Goal: Information Seeking & Learning: Learn about a topic

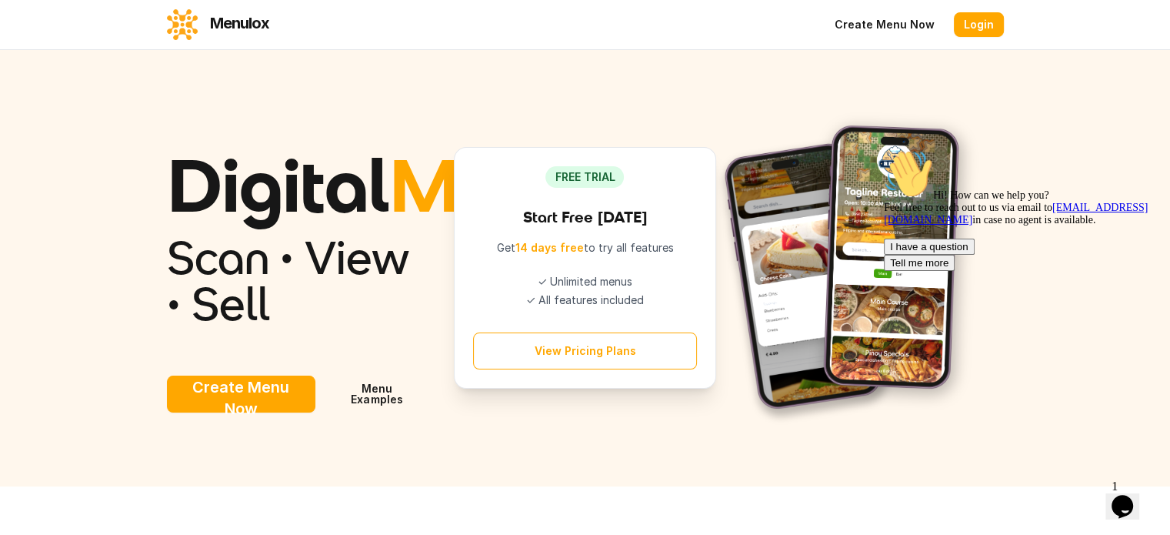
click at [582, 369] on button "View Pricing Plans" at bounding box center [585, 350] width 224 height 37
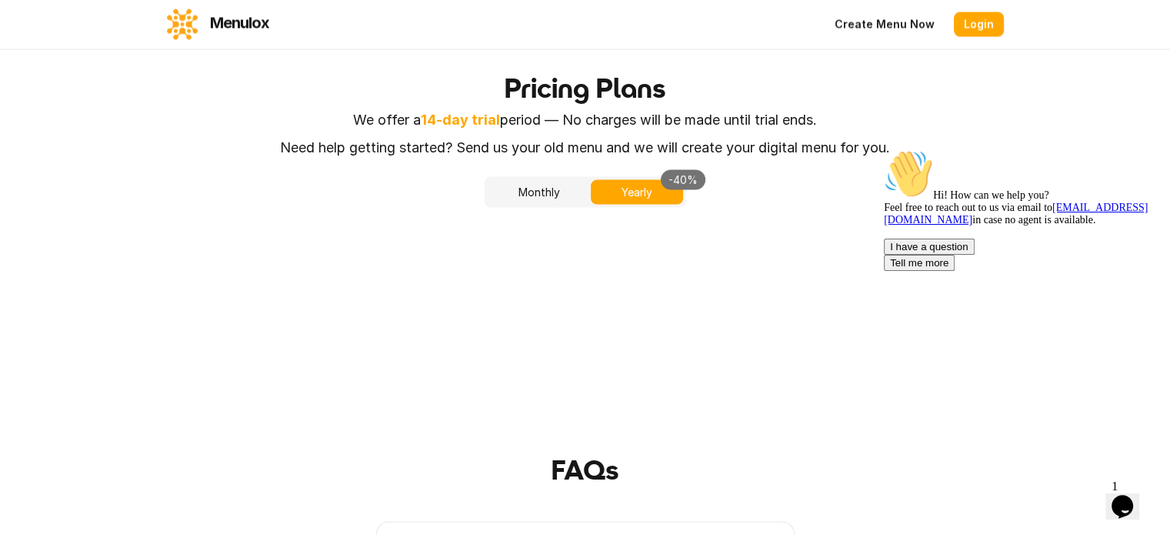
scroll to position [3098, 0]
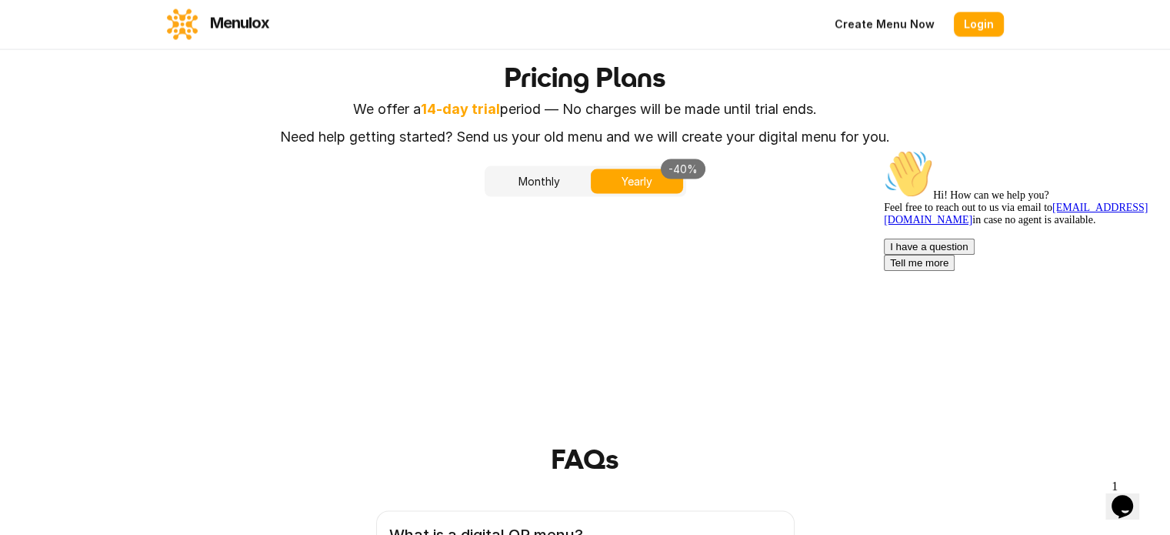
click at [552, 169] on button "Monthly" at bounding box center [539, 181] width 103 height 25
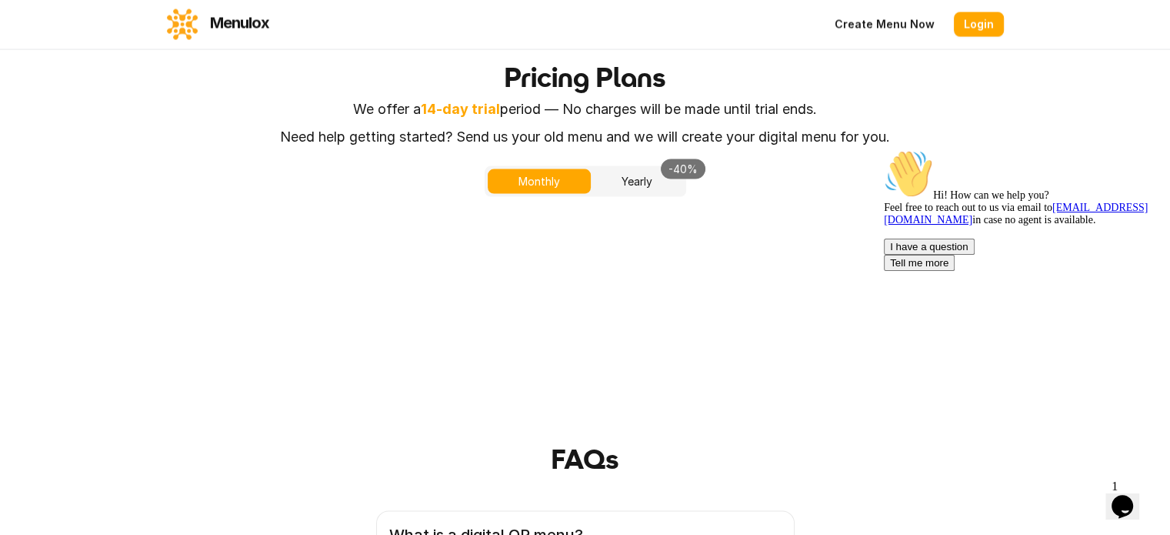
click at [630, 169] on button "Yearly -40%" at bounding box center [637, 181] width 92 height 25
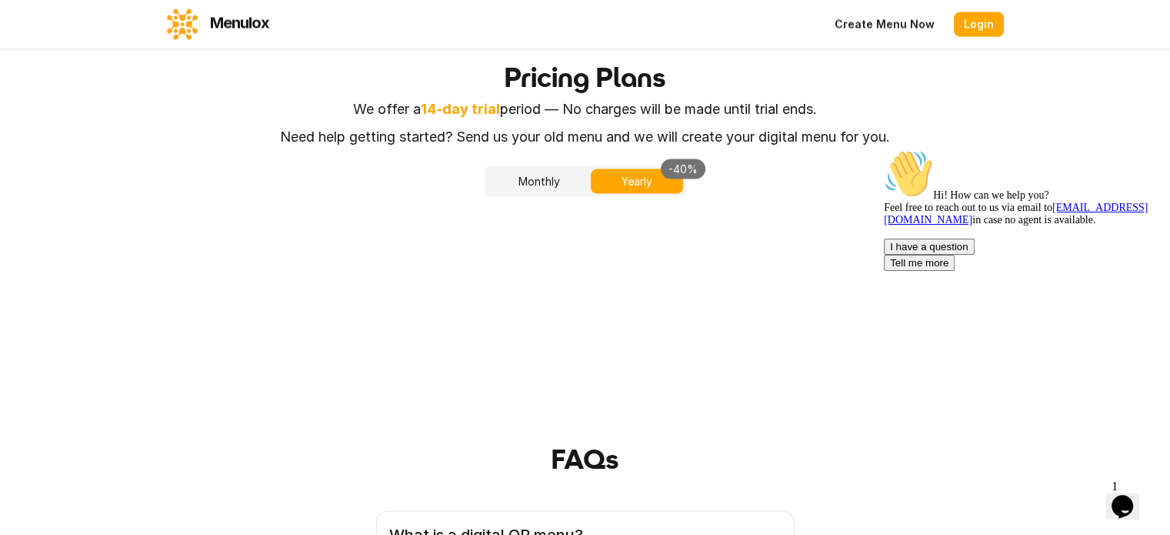
click at [526, 169] on button "Monthly" at bounding box center [539, 181] width 103 height 25
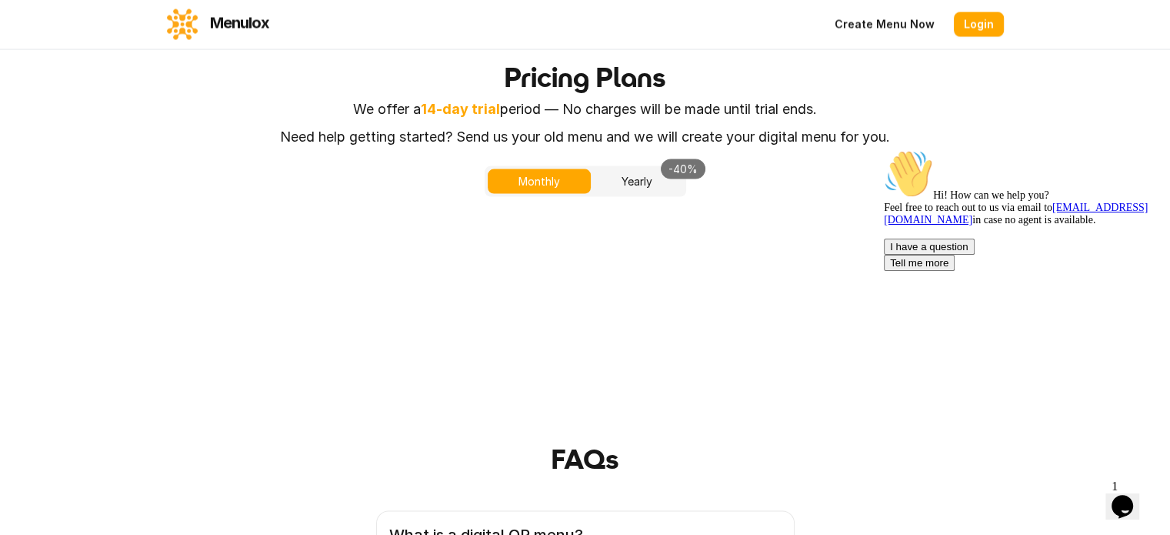
click at [631, 169] on button "Yearly -40%" at bounding box center [637, 181] width 92 height 25
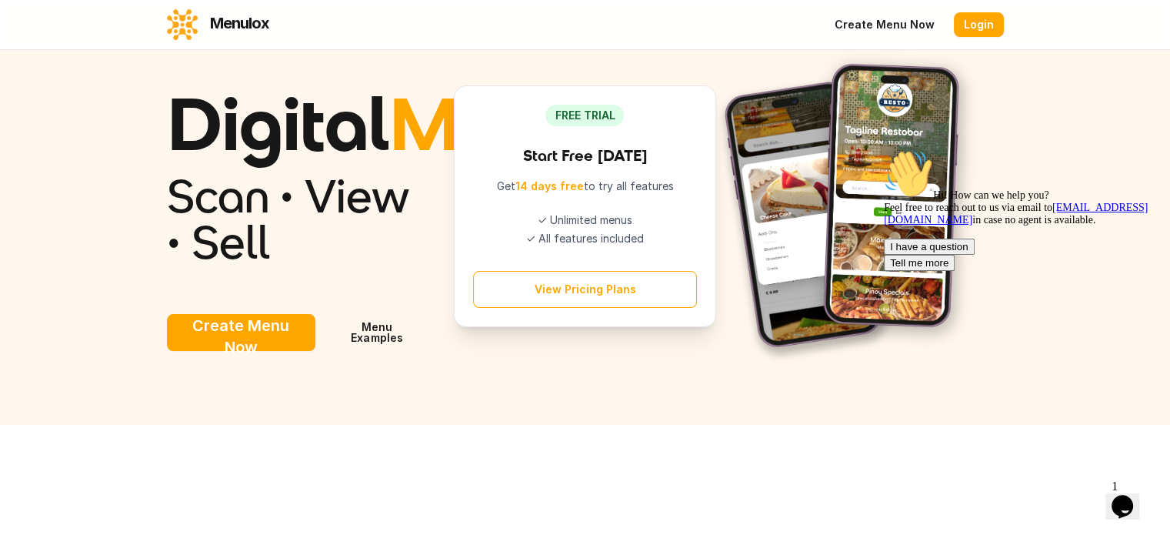
scroll to position [0, 0]
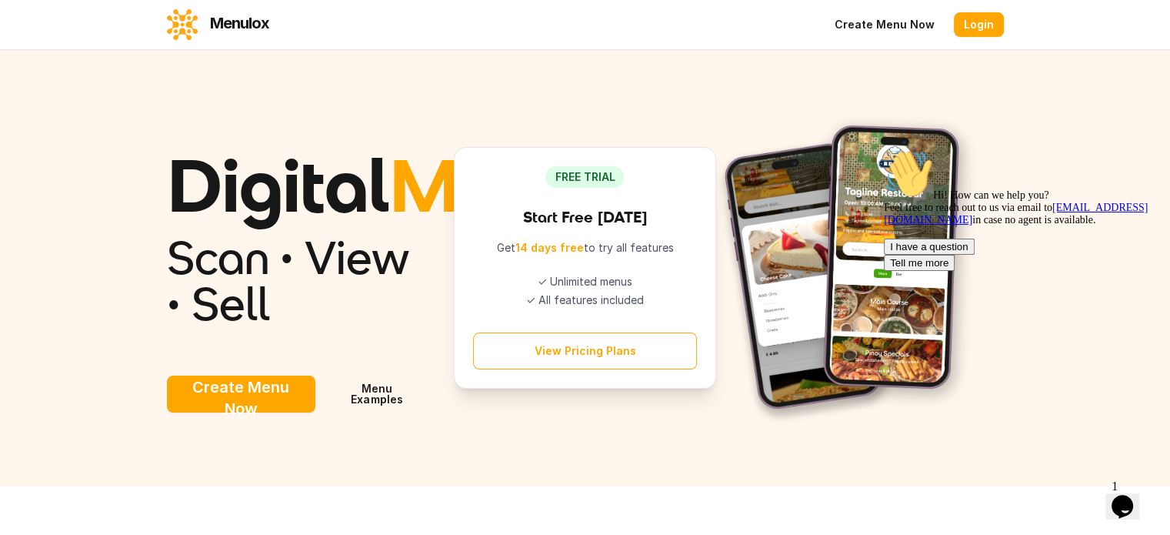
click at [167, 5] on nav "Menulox Create Menu Now Login" at bounding box center [585, 24] width 837 height 49
click at [167, 26] on link "Menulox" at bounding box center [218, 24] width 102 height 31
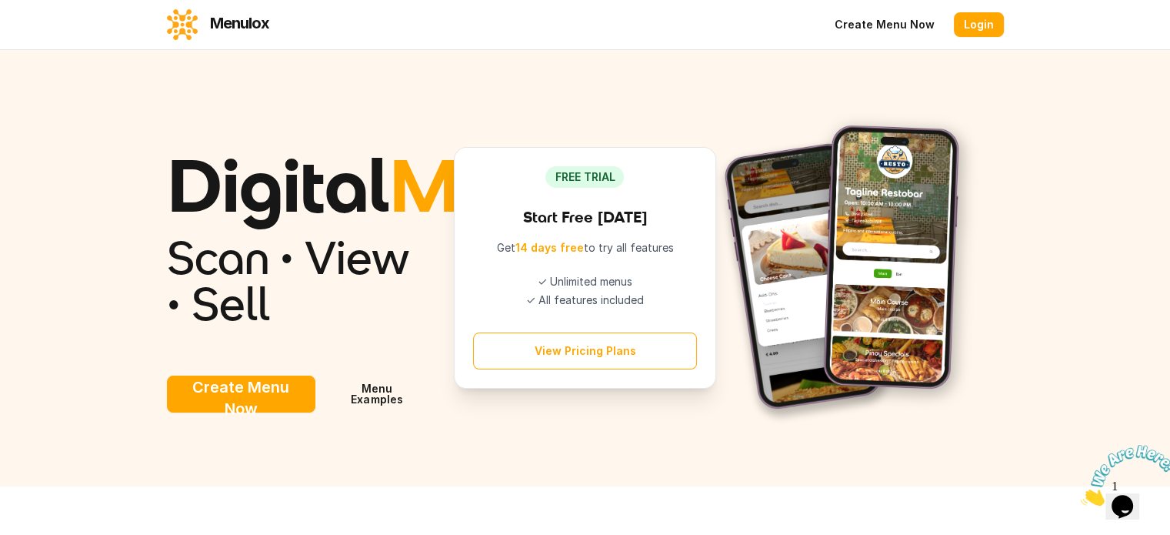
click at [614, 369] on button "View Pricing Plans" at bounding box center [585, 350] width 224 height 37
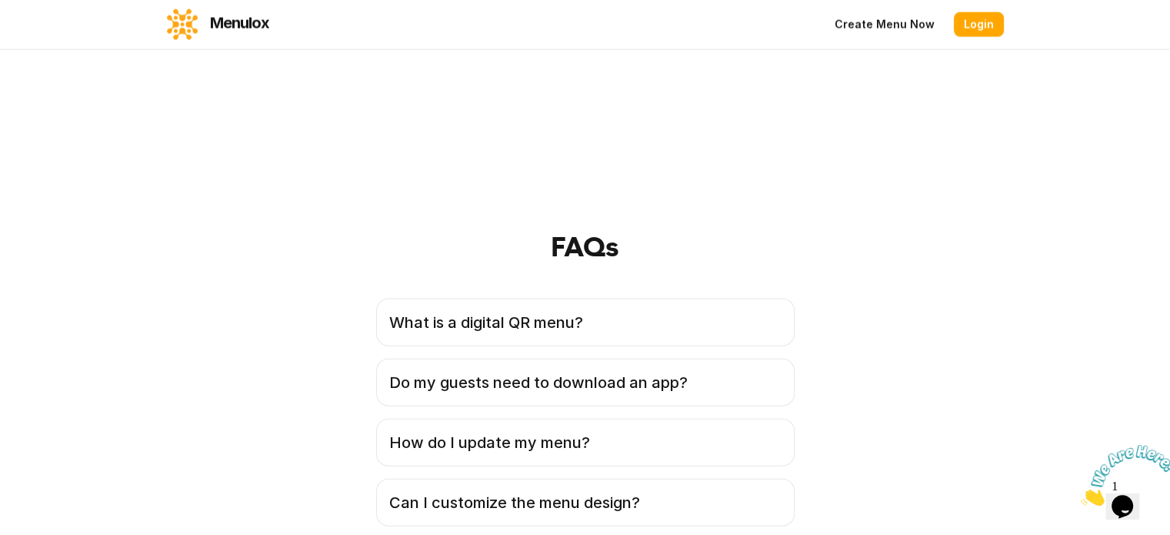
scroll to position [3303, 0]
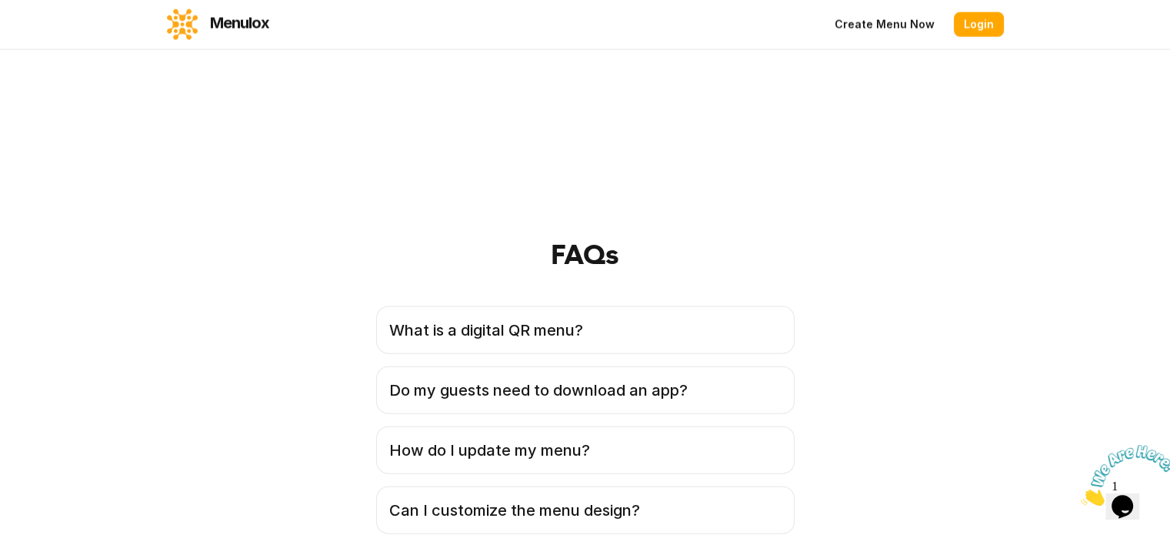
drag, startPoint x: 745, startPoint y: 141, endPoint x: 789, endPoint y: 178, distance: 57.9
click at [0, 0] on div "Coming Soon Premium $19 / month Unlock advanced features and elevate your SaaS …" at bounding box center [0, 0] width 0 height 0
drag, startPoint x: 761, startPoint y: 282, endPoint x: 780, endPoint y: 385, distance: 104.9
click at [0, 0] on ul "Everything from basic Table/ room specific QR codes with order functionality Cu…" at bounding box center [0, 0] width 0 height 0
drag, startPoint x: 332, startPoint y: 240, endPoint x: 452, endPoint y: 421, distance: 217.0
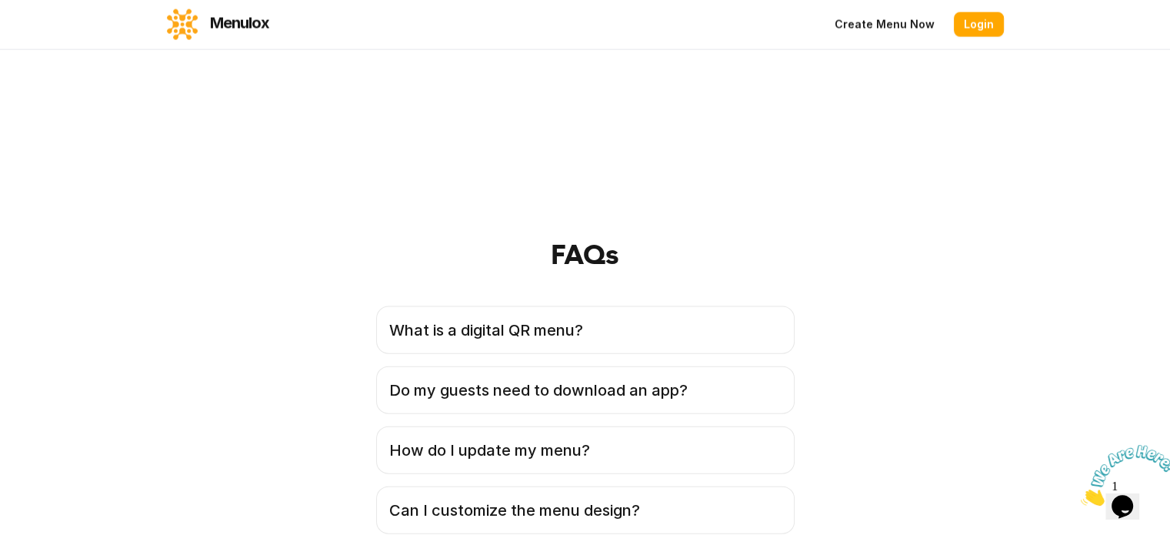
click at [0, 0] on ul "Create unlimited menus Translate to any language Customize with your images and…" at bounding box center [0, 0] width 0 height 0
click at [0, 0] on li "Migration service" at bounding box center [0, 0] width 0 height 0
drag, startPoint x: 452, startPoint y: 421, endPoint x: 343, endPoint y: 240, distance: 211.2
click at [0, 0] on ul "Create unlimited menus Translate to any language Customize with your images and…" at bounding box center [0, 0] width 0 height 0
click at [0, 0] on li "Create unlimited menus" at bounding box center [0, 0] width 0 height 0
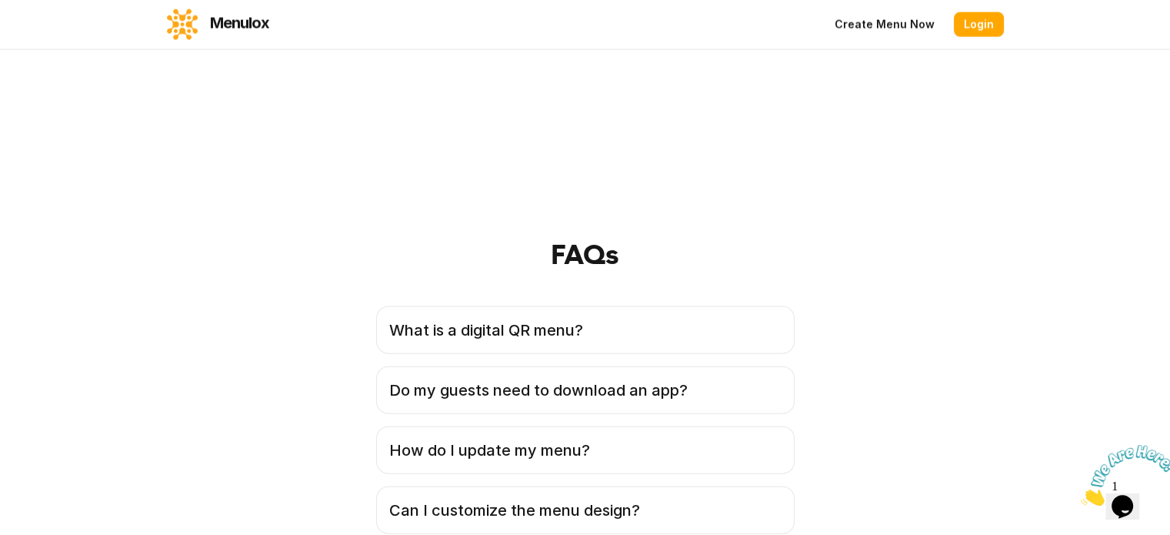
drag, startPoint x: 343, startPoint y: 240, endPoint x: 457, endPoint y: 430, distance: 221.5
click at [0, 0] on ul "Create unlimited menus Translate to any language Customize with your images and…" at bounding box center [0, 0] width 0 height 0
click at [0, 0] on li "Migration service" at bounding box center [0, 0] width 0 height 0
drag, startPoint x: 457, startPoint y: 430, endPoint x: 354, endPoint y: 236, distance: 219.5
click at [0, 0] on ul "Create unlimited menus Translate to any language Customize with your images and…" at bounding box center [0, 0] width 0 height 0
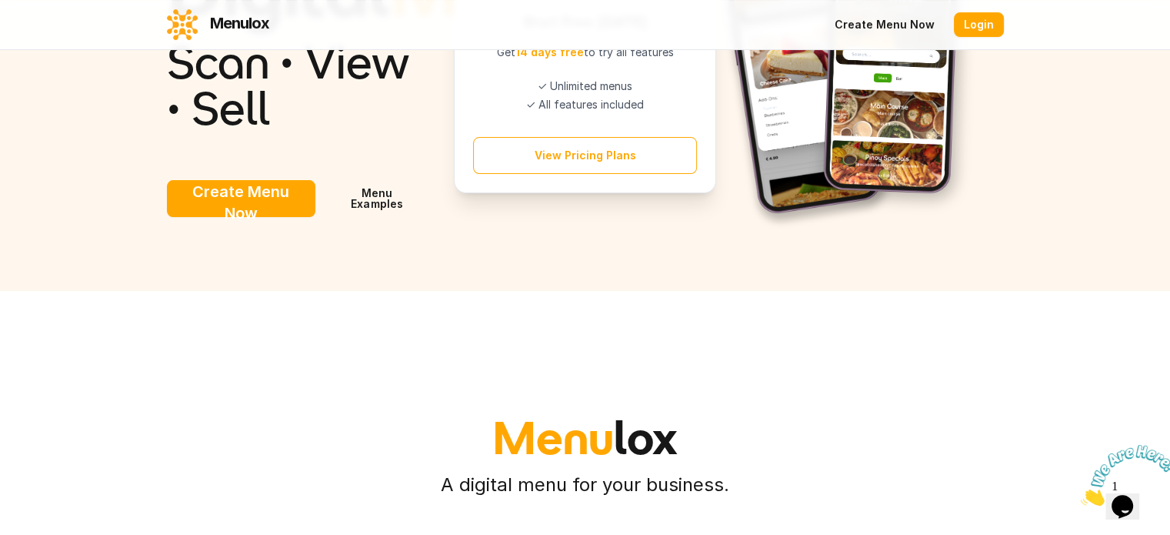
scroll to position [0, 0]
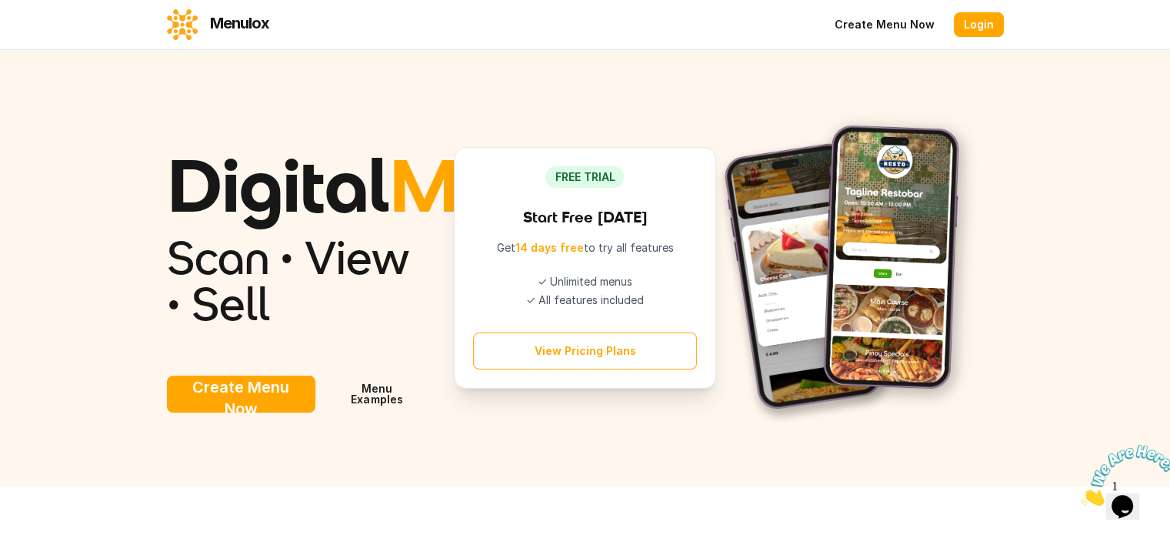
click at [212, 28] on div "Menulox" at bounding box center [376, 24] width 418 height 31
click at [190, 23] on link "Menulox" at bounding box center [218, 24] width 102 height 31
click at [326, 412] on link "Menu Examples" at bounding box center [377, 393] width 105 height 37
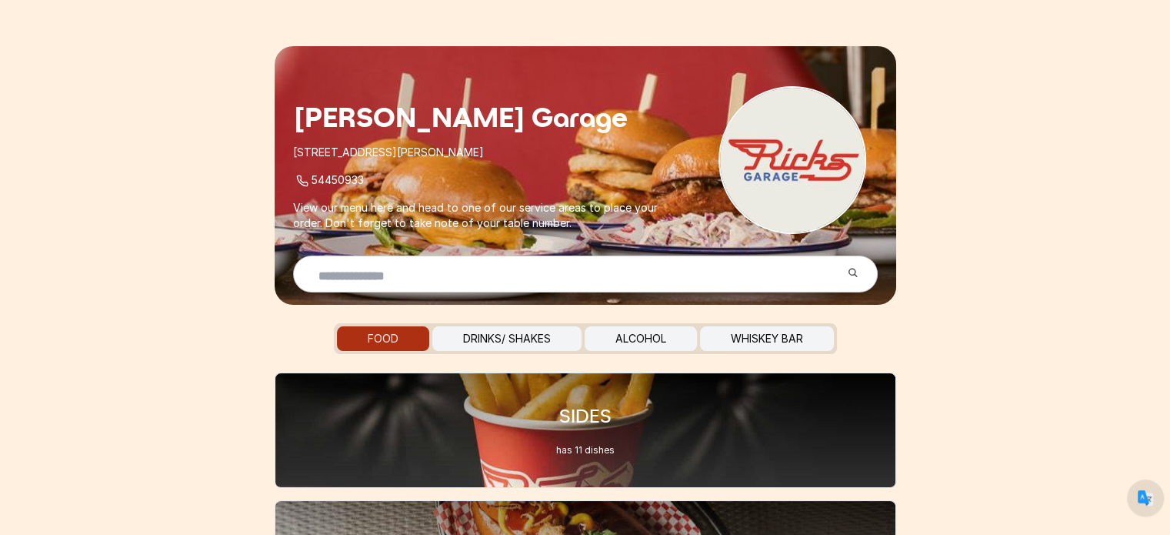
scroll to position [51, 0]
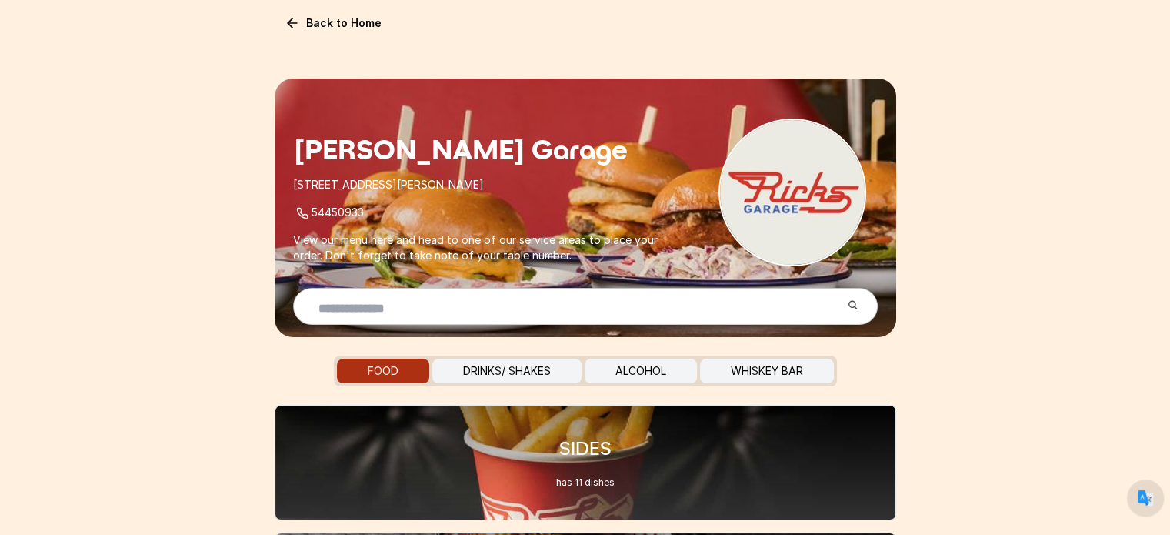
drag, startPoint x: 471, startPoint y: 181, endPoint x: 384, endPoint y: 181, distance: 86.9
click at [384, 181] on p "14-16 Margaret Street, Palmwoods" at bounding box center [482, 184] width 378 height 15
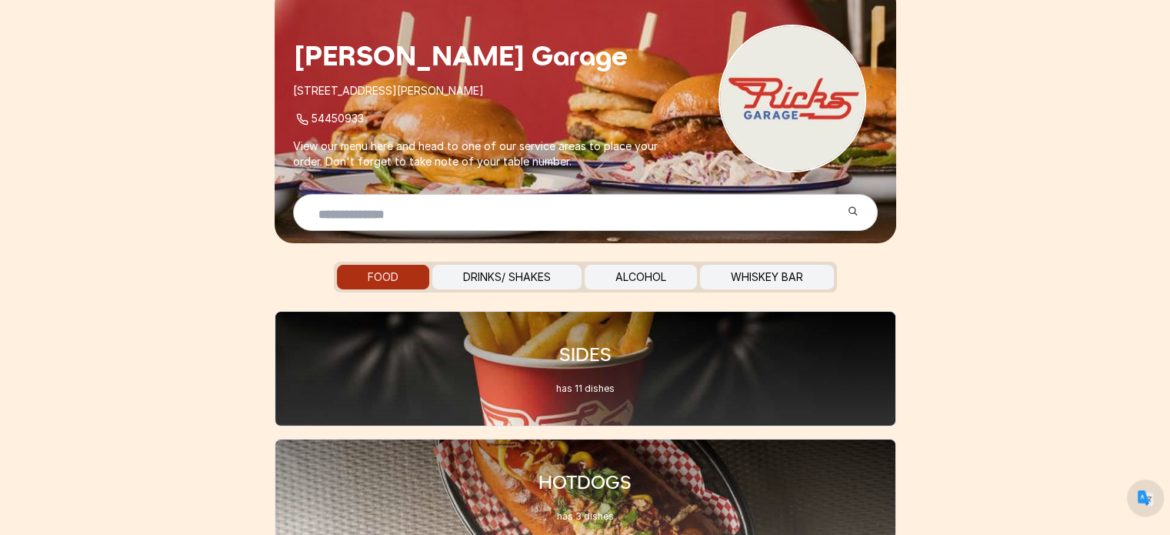
scroll to position [154, 0]
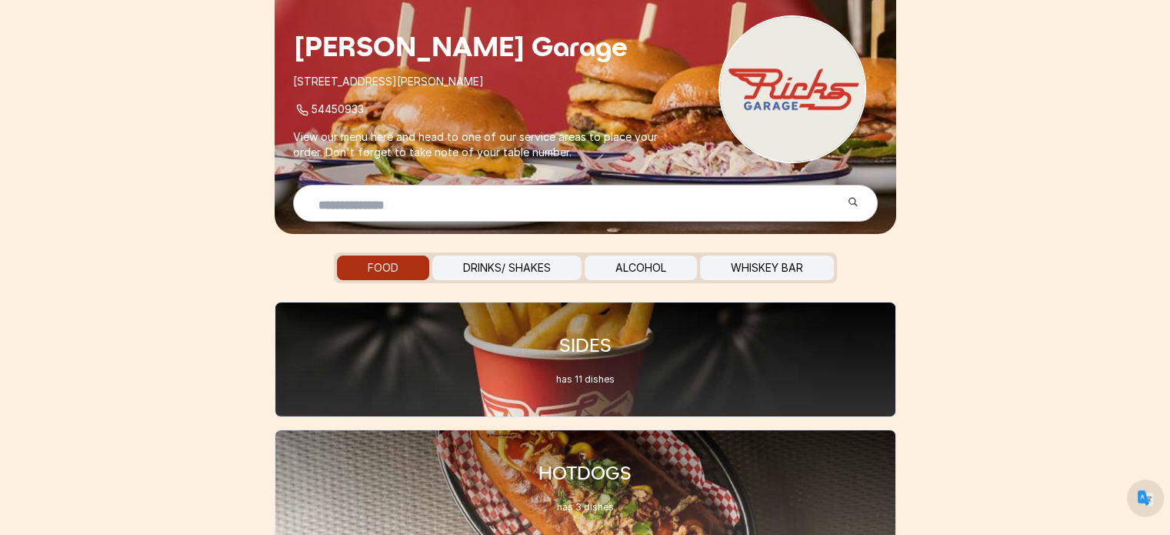
click at [521, 258] on button "DRINKS/ SHAKES" at bounding box center [506, 267] width 149 height 25
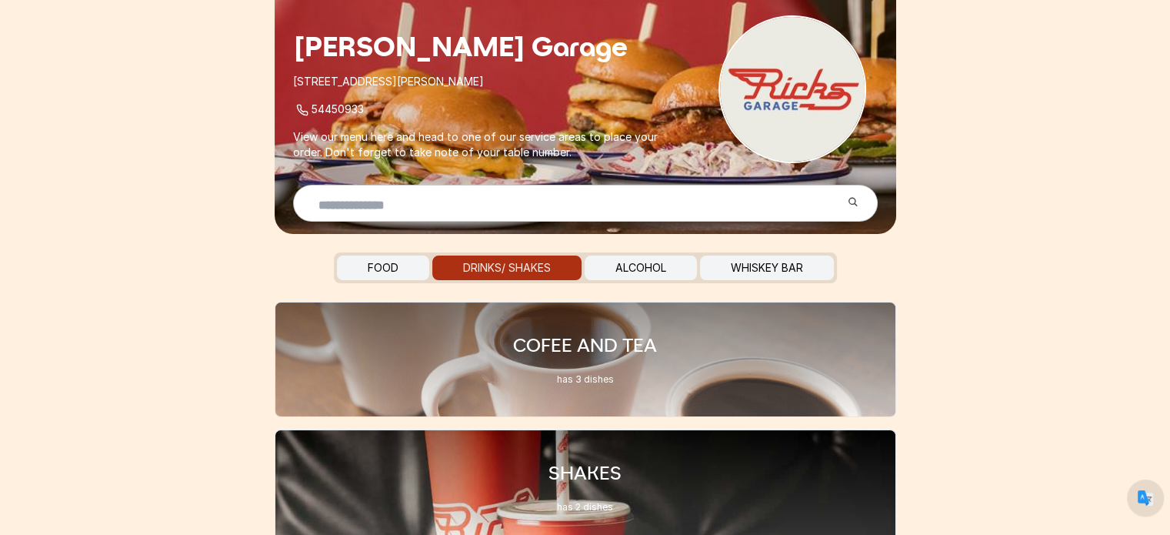
click at [527, 275] on button "DRINKS/ SHAKES" at bounding box center [506, 267] width 149 height 25
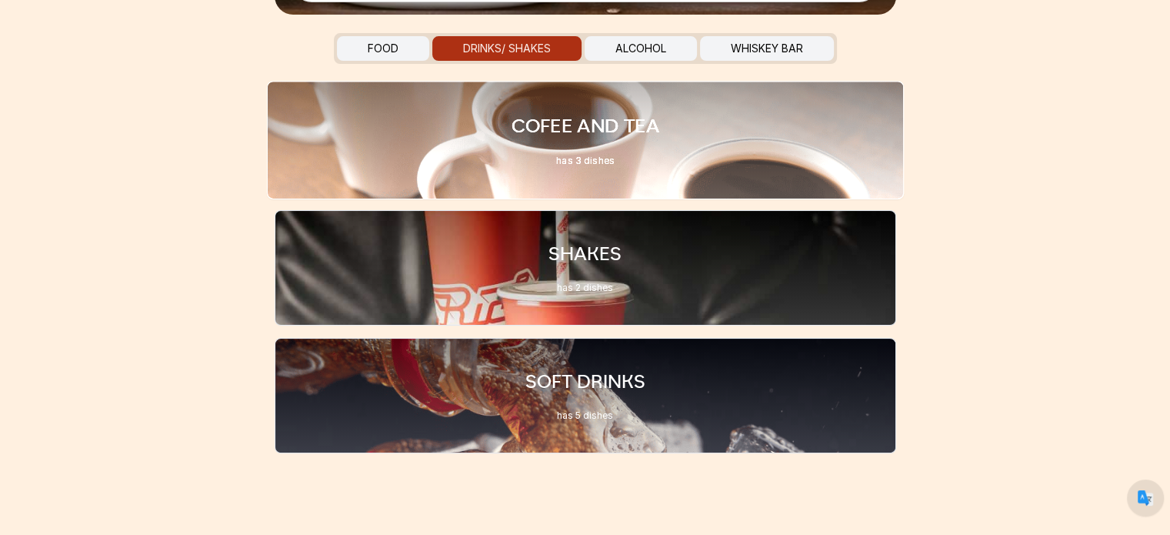
scroll to position [385, 0]
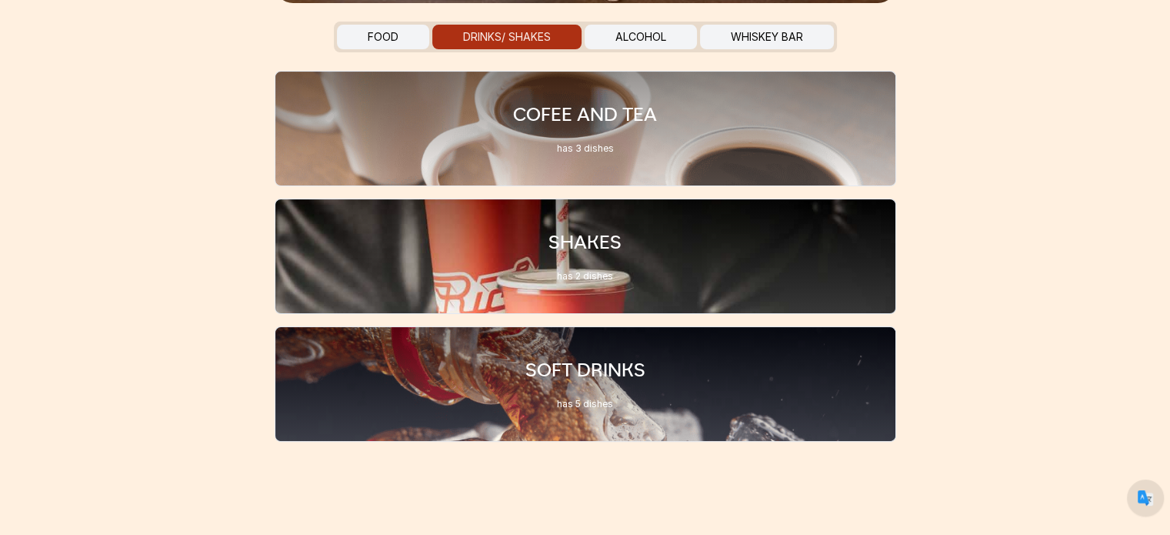
click at [785, 31] on button "WHISKEY BAR" at bounding box center [767, 37] width 134 height 25
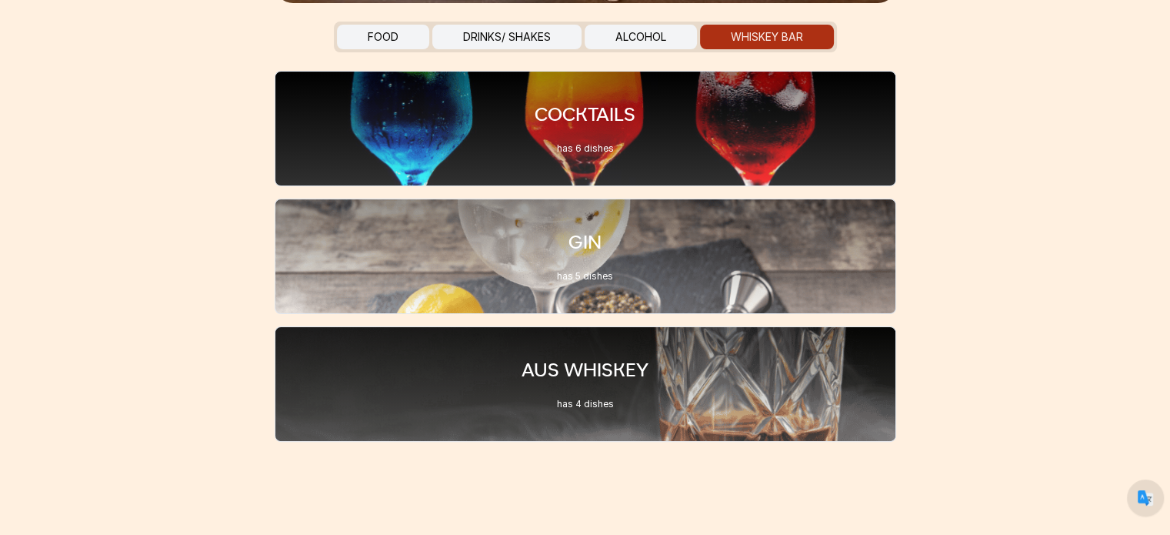
click at [394, 47] on button "FOOD" at bounding box center [383, 37] width 92 height 25
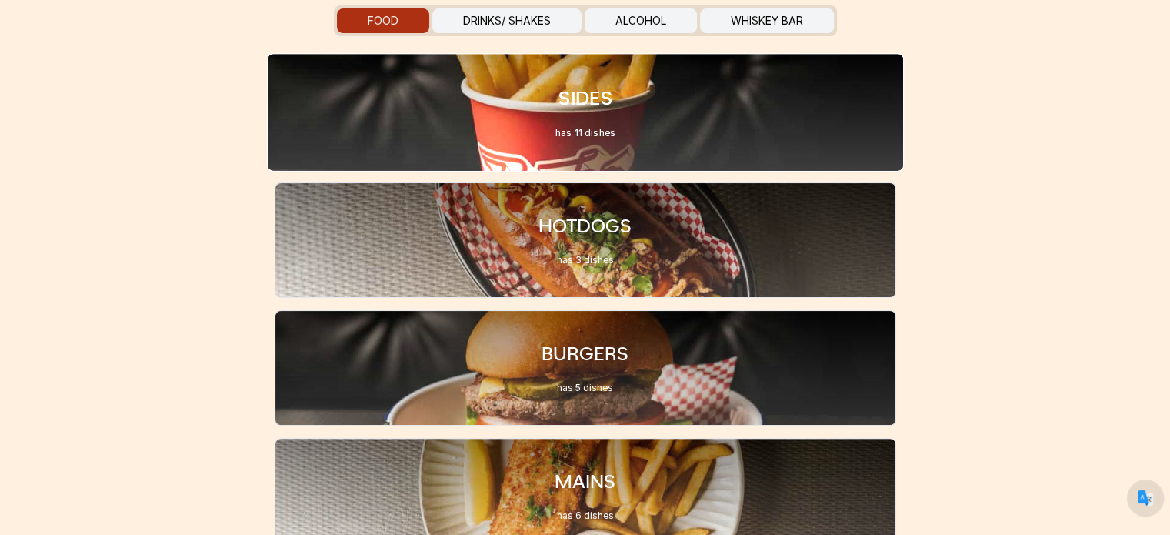
scroll to position [410, 0]
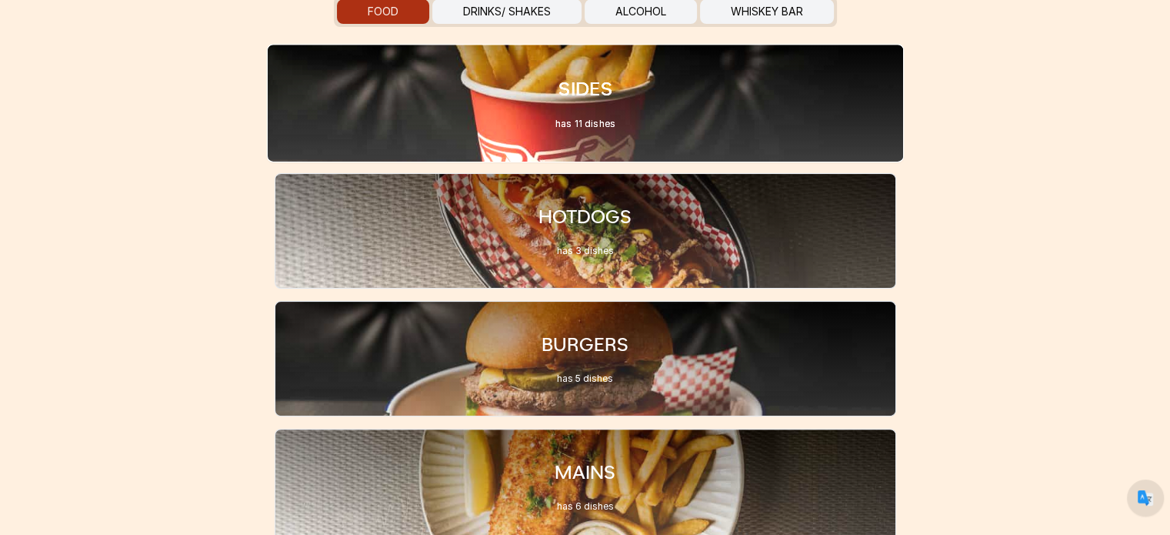
click at [652, 102] on div "SIDES has 11 dishes" at bounding box center [584, 103] width 637 height 118
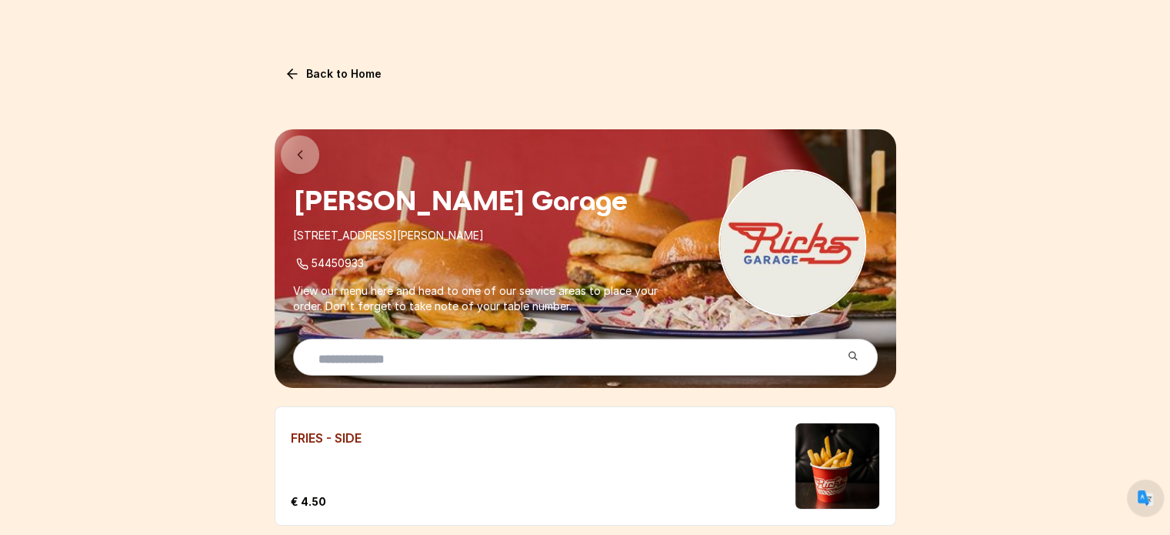
click at [300, 78] on icon at bounding box center [292, 73] width 15 height 15
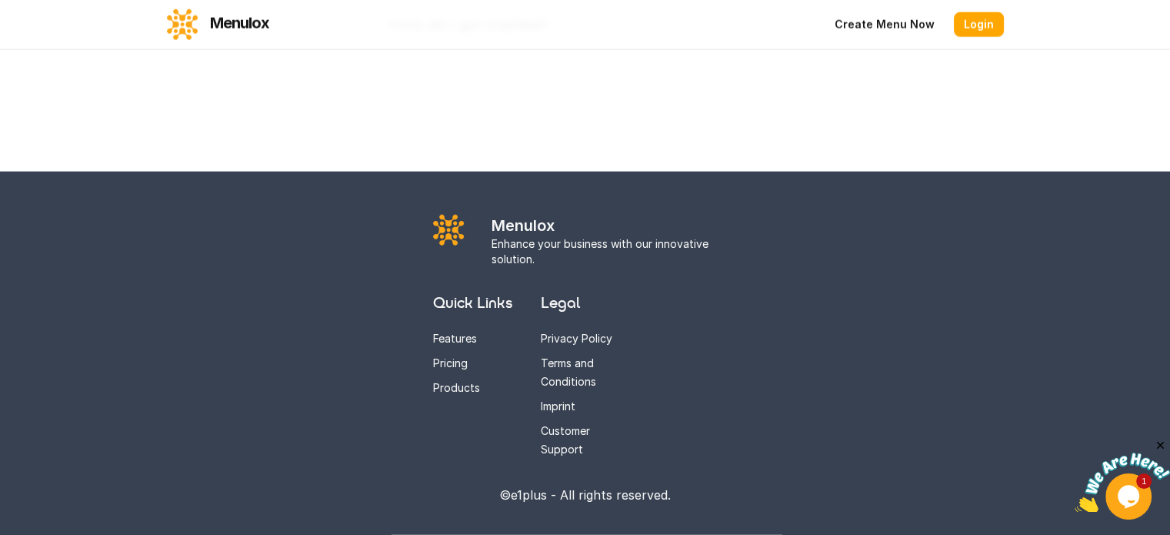
scroll to position [4511, 0]
drag, startPoint x: 535, startPoint y: 256, endPoint x: 490, endPoint y: 246, distance: 46.5
click at [490, 246] on div "Menulox Enhance your business with our innovative solution." at bounding box center [585, 241] width 304 height 52
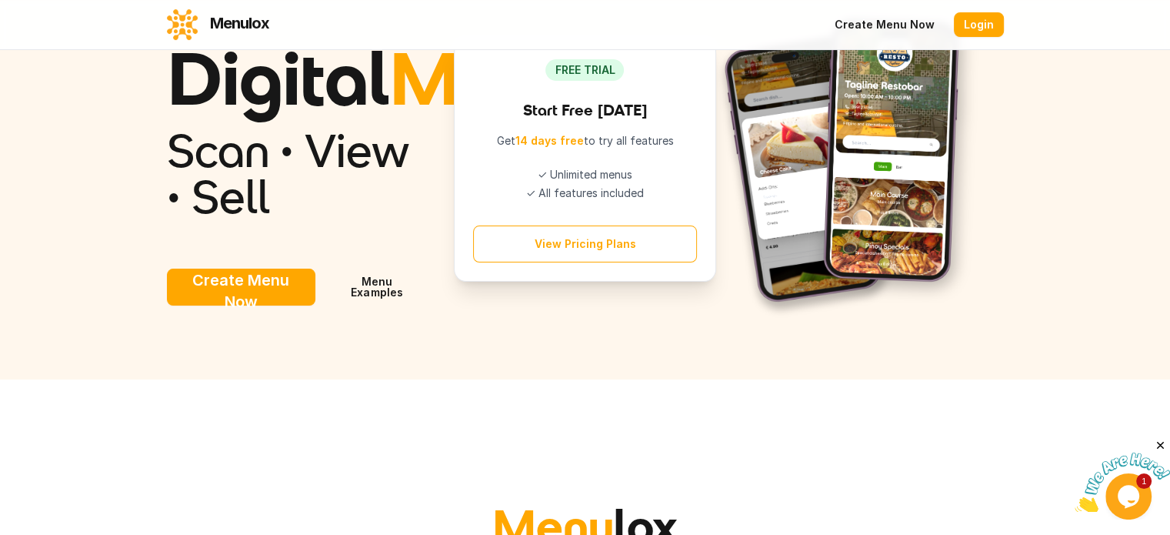
scroll to position [102, 0]
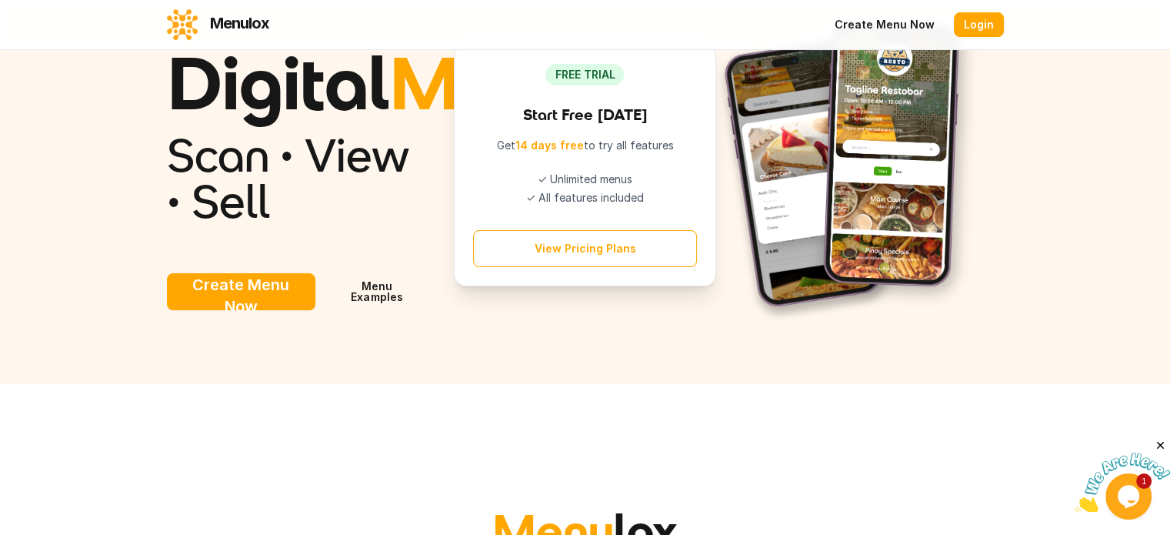
click at [342, 310] on link "Menu Examples" at bounding box center [377, 291] width 105 height 37
